Goal: Check status: Check status

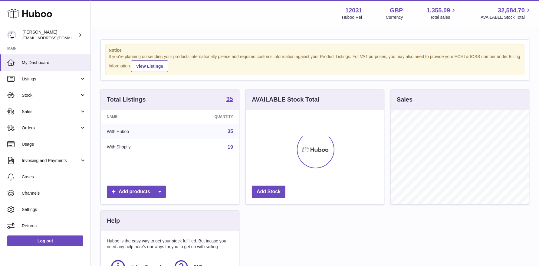
scroll to position [94, 138]
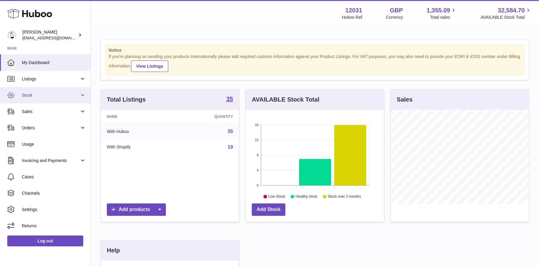
click at [34, 100] on link "Stock" at bounding box center [45, 95] width 90 height 16
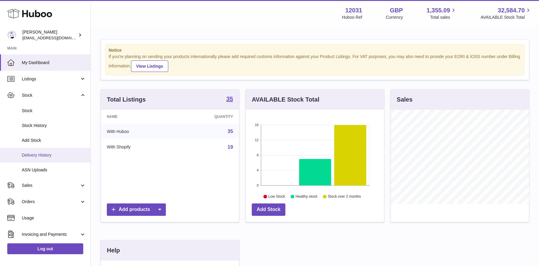
click at [41, 152] on span "Delivery History" at bounding box center [54, 155] width 64 height 6
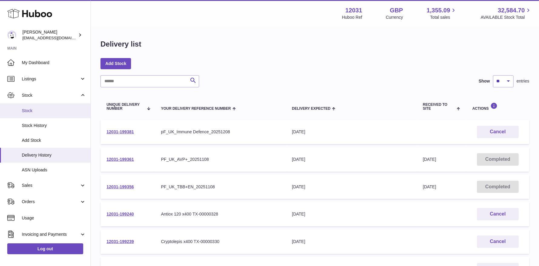
click at [47, 109] on span "Stock" at bounding box center [54, 111] width 64 height 6
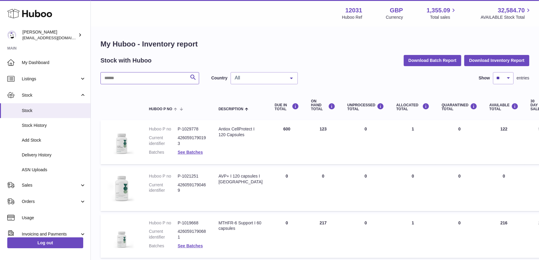
click at [143, 74] on input "text" at bounding box center [149, 78] width 99 height 12
type input "***"
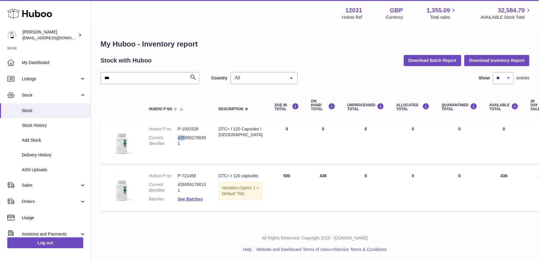
drag, startPoint x: 178, startPoint y: 138, endPoint x: 185, endPoint y: 138, distance: 6.7
click at [185, 138] on dd "4260591790391" at bounding box center [192, 140] width 29 height 11
click at [185, 139] on dd "4260591790391" at bounding box center [192, 140] width 29 height 11
drag, startPoint x: 178, startPoint y: 139, endPoint x: 196, endPoint y: 139, distance: 18.1
click at [196, 139] on dd "4260591790391" at bounding box center [192, 140] width 29 height 11
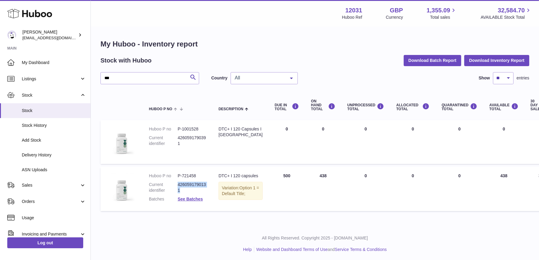
drag, startPoint x: 178, startPoint y: 186, endPoint x: 203, endPoint y: 188, distance: 24.5
click at [203, 188] on dd "4260591790131" at bounding box center [192, 187] width 29 height 11
